Goal: Task Accomplishment & Management: Use online tool/utility

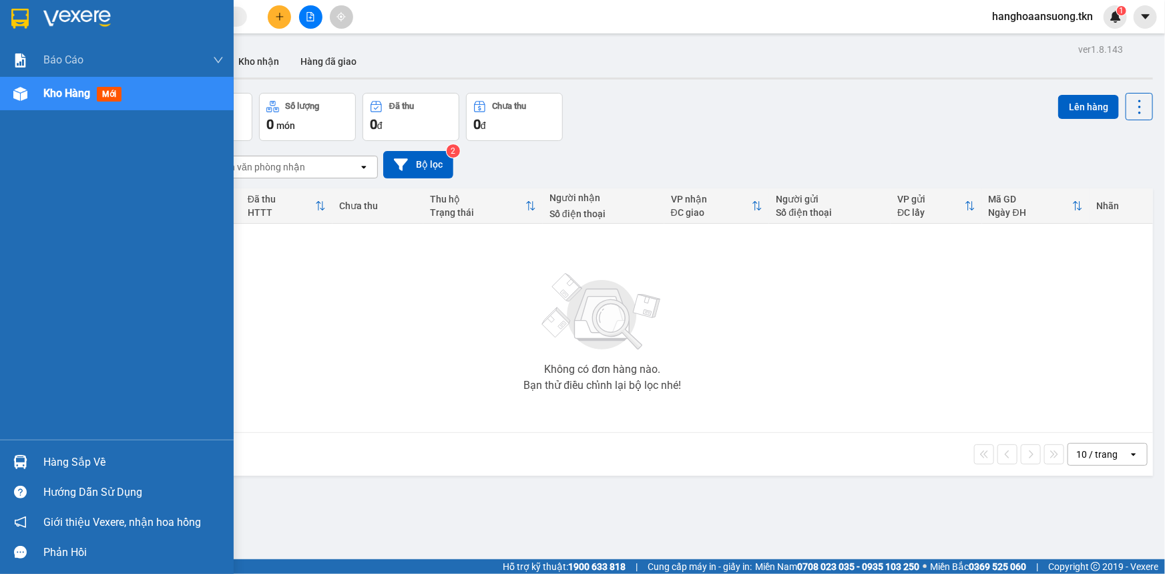
click at [25, 461] on img at bounding box center [20, 462] width 14 height 14
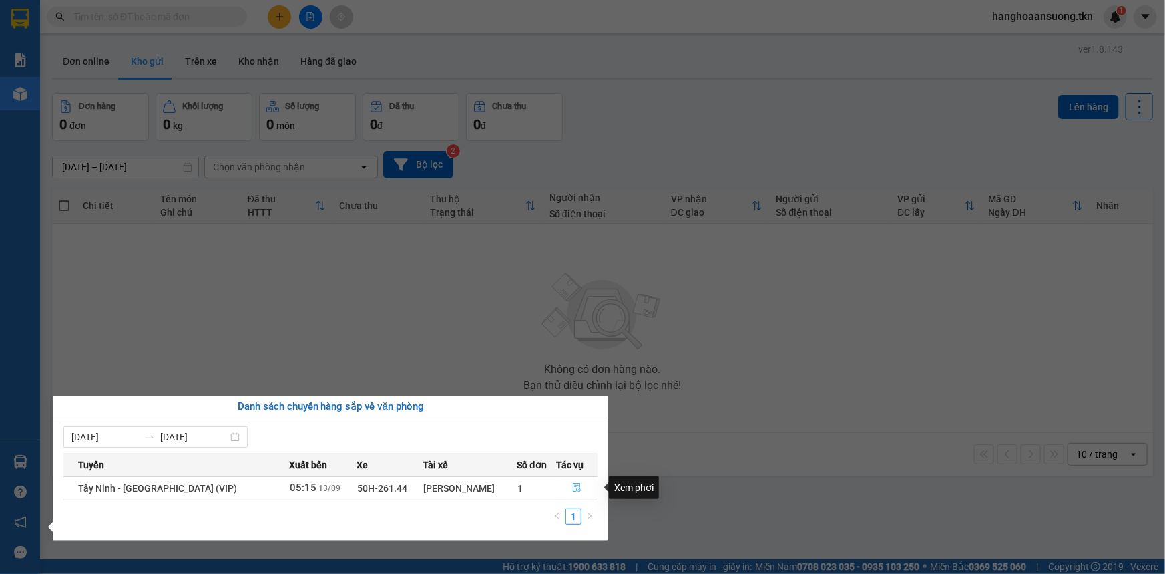
click at [572, 487] on icon "file-done" at bounding box center [576, 487] width 9 height 9
